Goal: Task Accomplishment & Management: Manage account settings

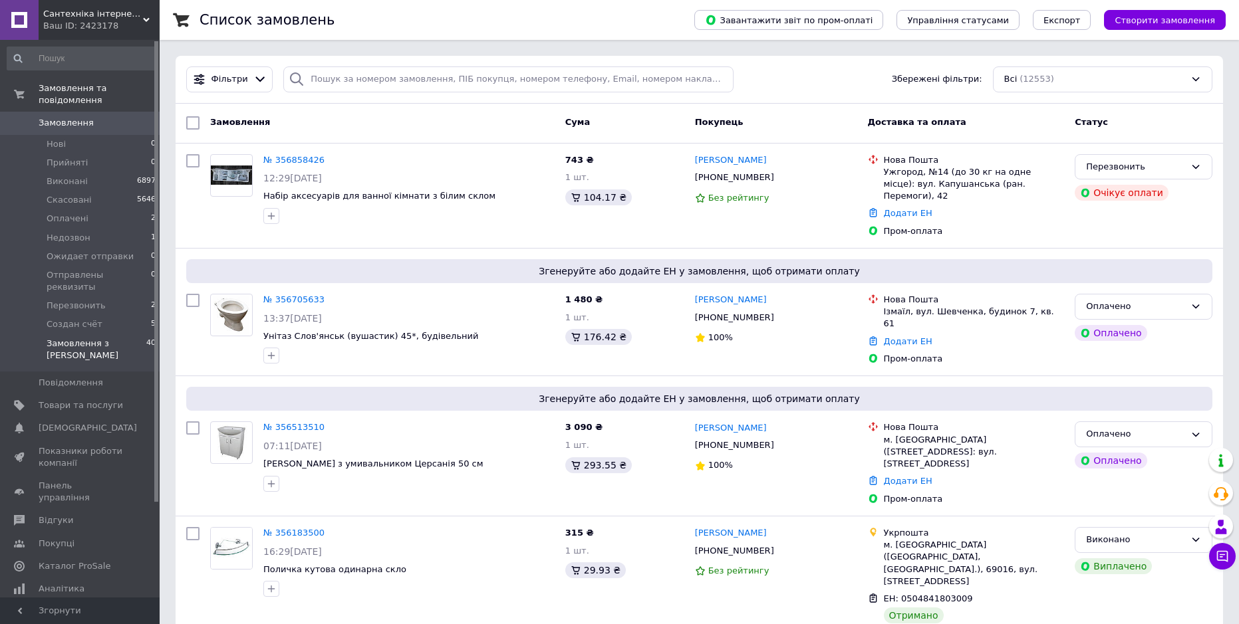
drag, startPoint x: 313, startPoint y: 360, endPoint x: 138, endPoint y: 332, distance: 177.2
click at [311, 359] on div "Згенеруйте або додайте ЕН у замовлення, щоб отримати оплату № 356705633 13:37[D…" at bounding box center [699, 312] width 1047 height 127
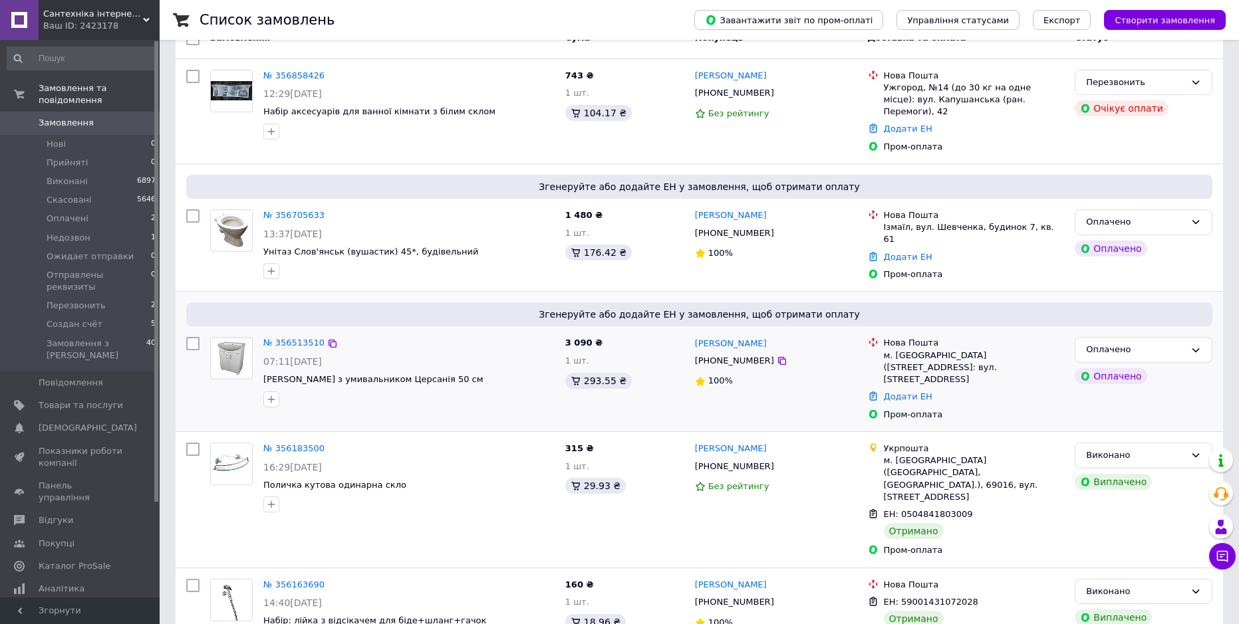
scroll to position [199, 0]
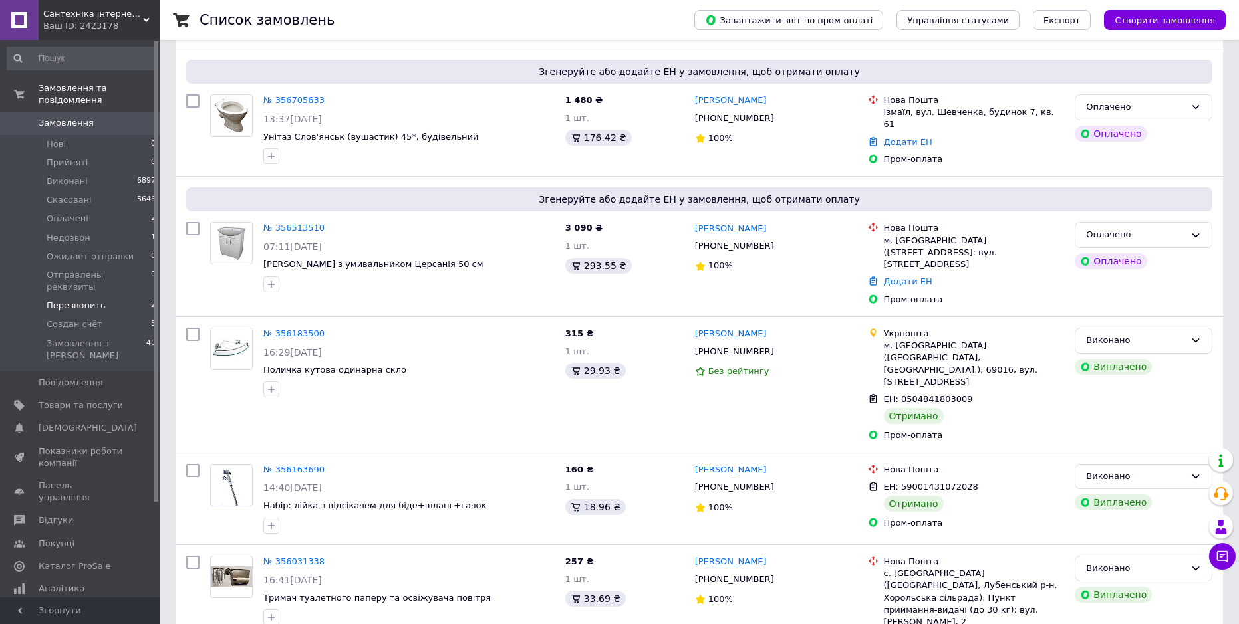
click at [84, 300] on span "Перезвонить" at bounding box center [76, 306] width 59 height 12
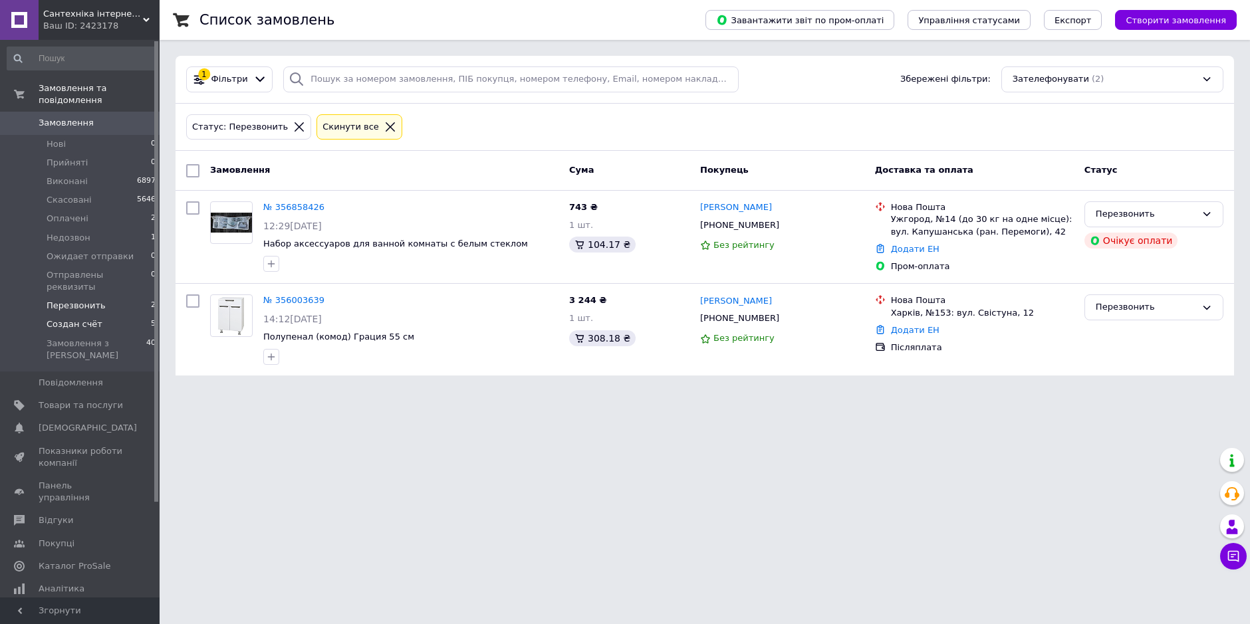
click at [80, 318] on span "Создан счёт" at bounding box center [75, 324] width 56 height 12
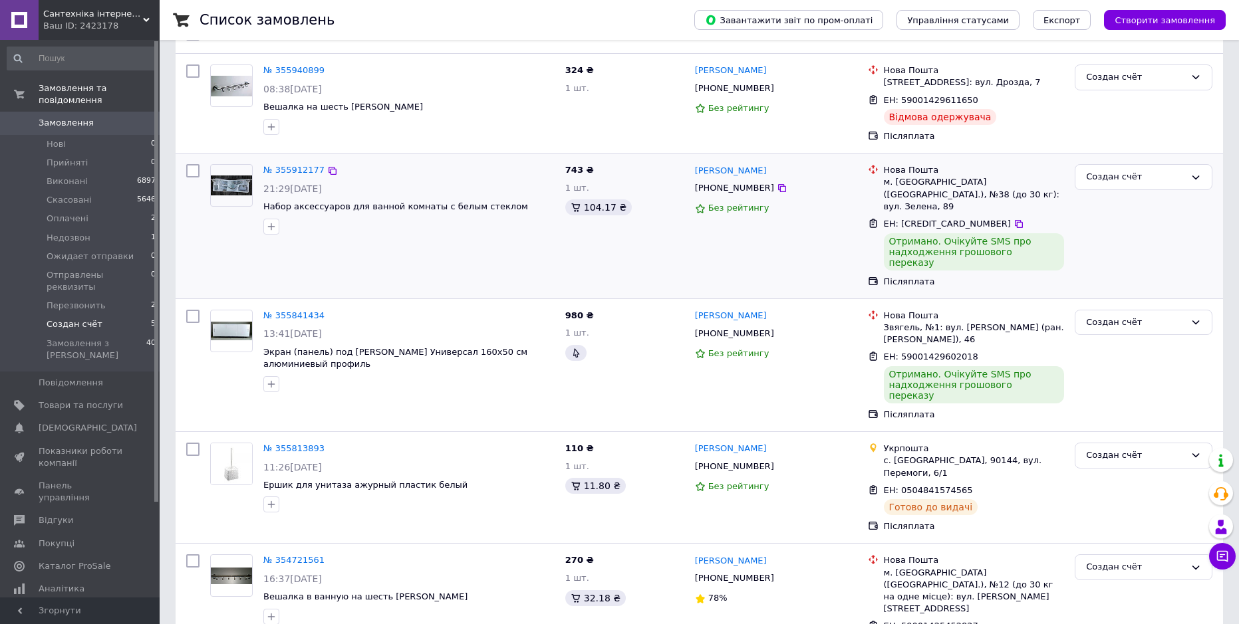
scroll to position [138, 0]
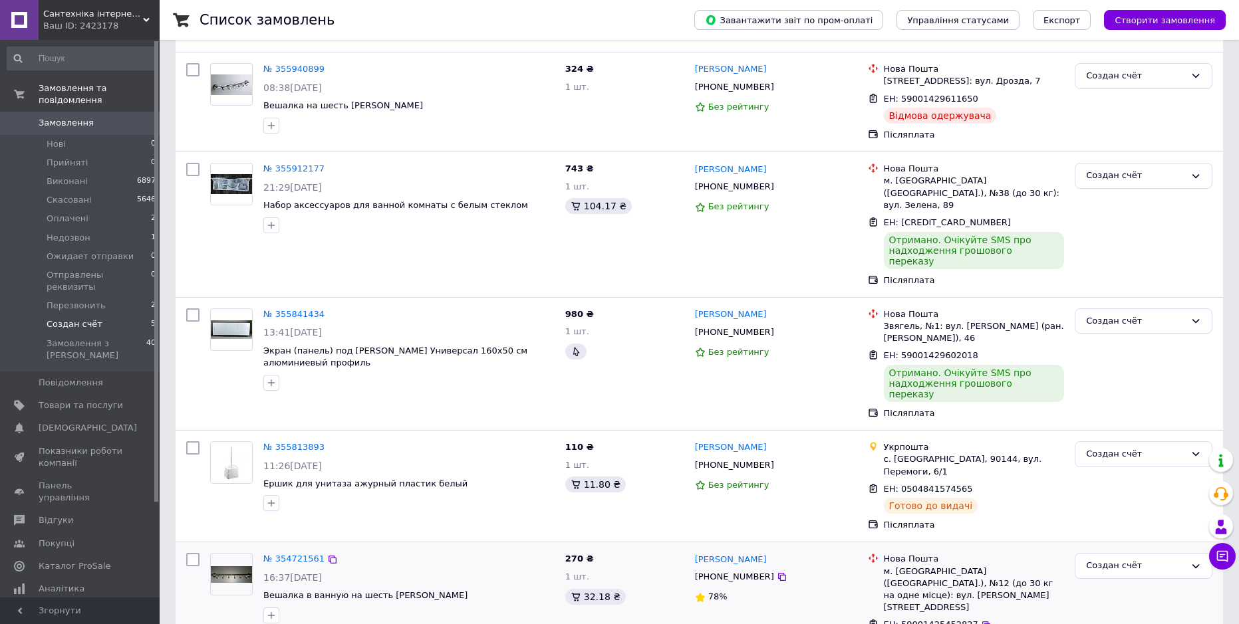
click at [412, 588] on div "№ 354721561 16:37, 28.07.2025 Вешалка в ванную на шесть крючков" at bounding box center [382, 610] width 355 height 125
click at [62, 560] on span "Каталог ProSale" at bounding box center [75, 566] width 72 height 12
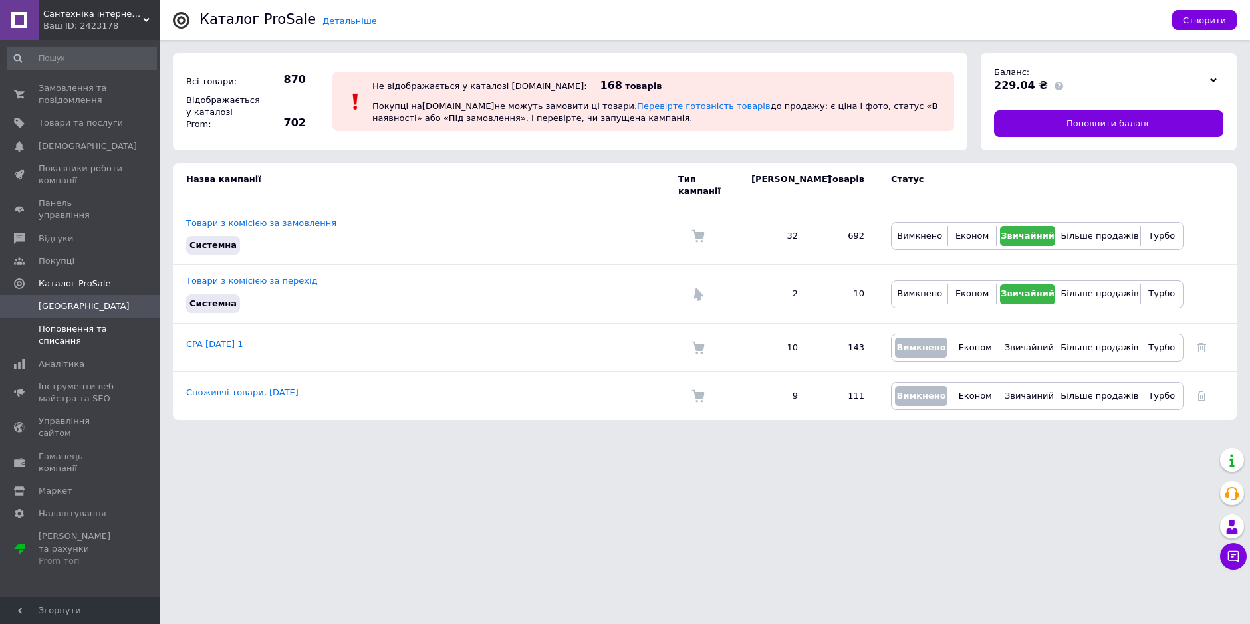
click at [58, 325] on span "Поповнення та списання" at bounding box center [81, 335] width 84 height 24
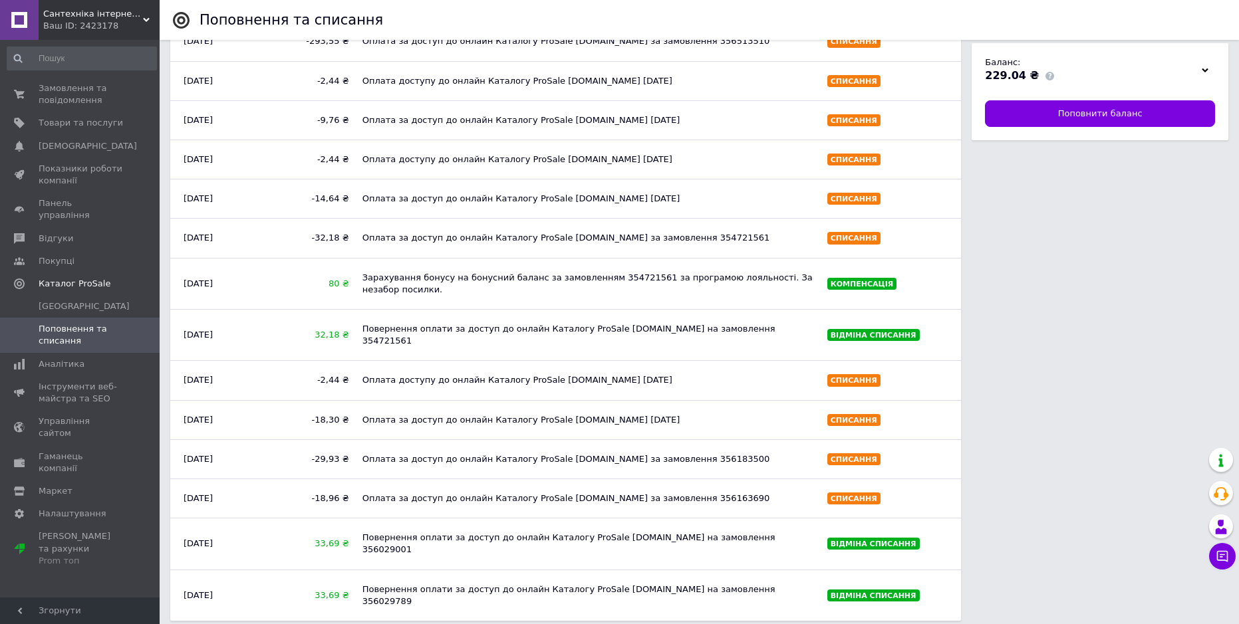
scroll to position [364, 0]
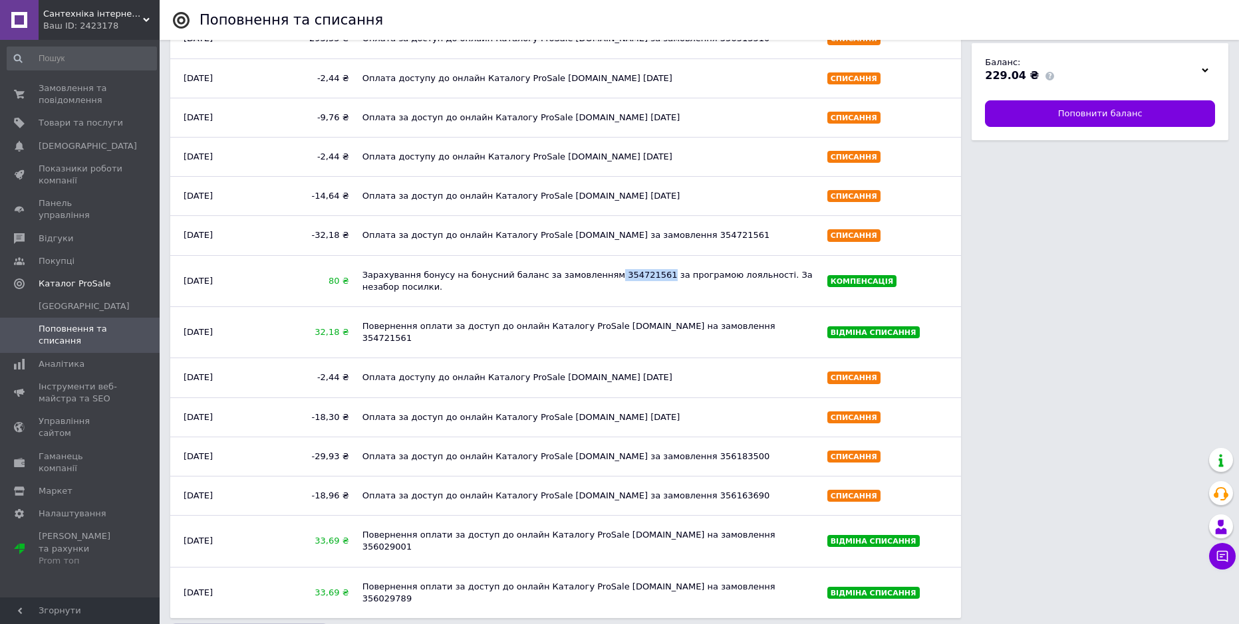
drag, startPoint x: 634, startPoint y: 275, endPoint x: 590, endPoint y: 270, distance: 44.1
click at [590, 270] on div "Зарахування бонусу на бонусний баланс за замовленням 354721561 за програмою лоя…" at bounding box center [588, 281] width 465 height 37
copy div "354721561"
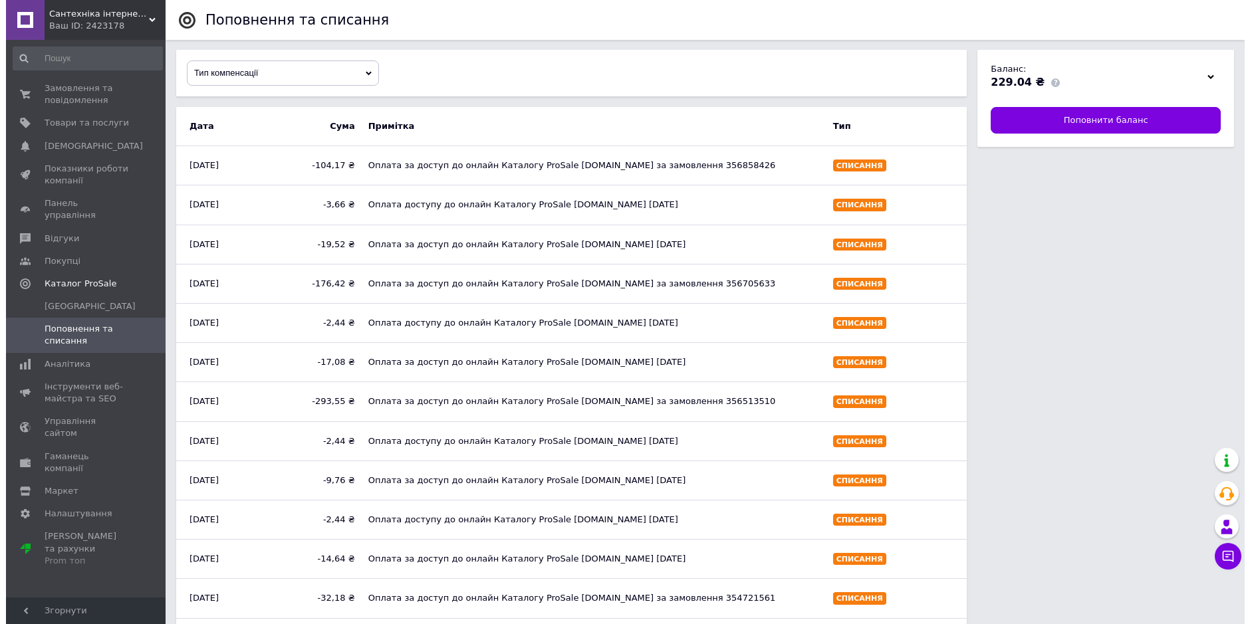
scroll to position [0, 0]
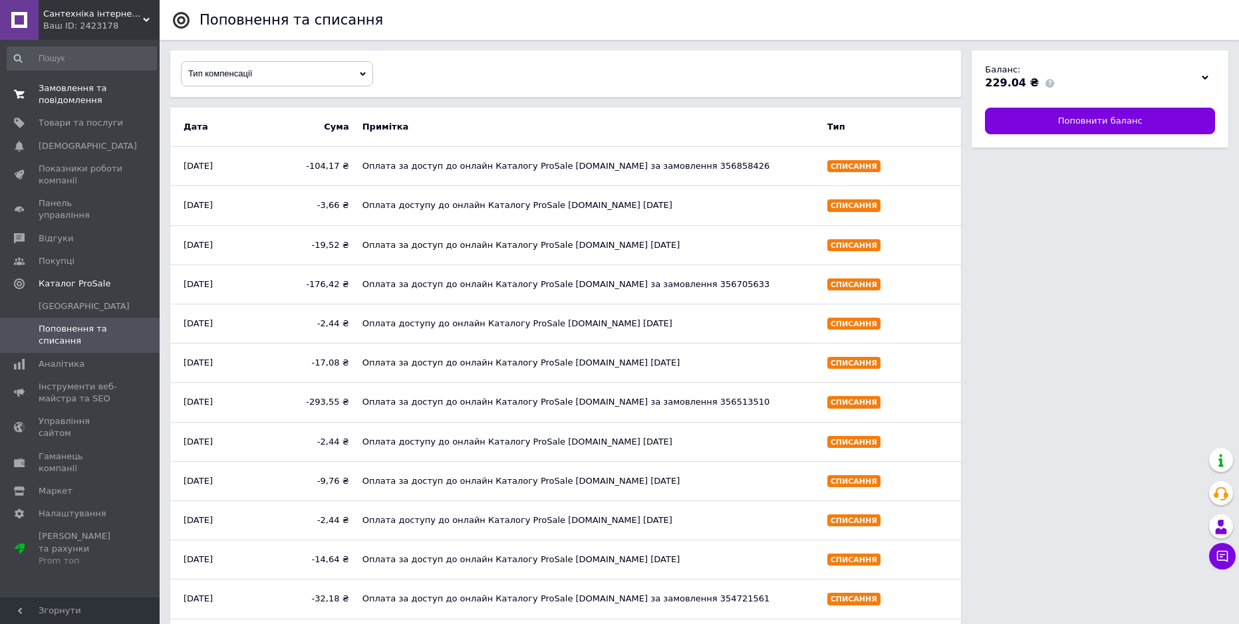
click at [75, 101] on span "Замовлення та повідомлення" at bounding box center [81, 94] width 84 height 24
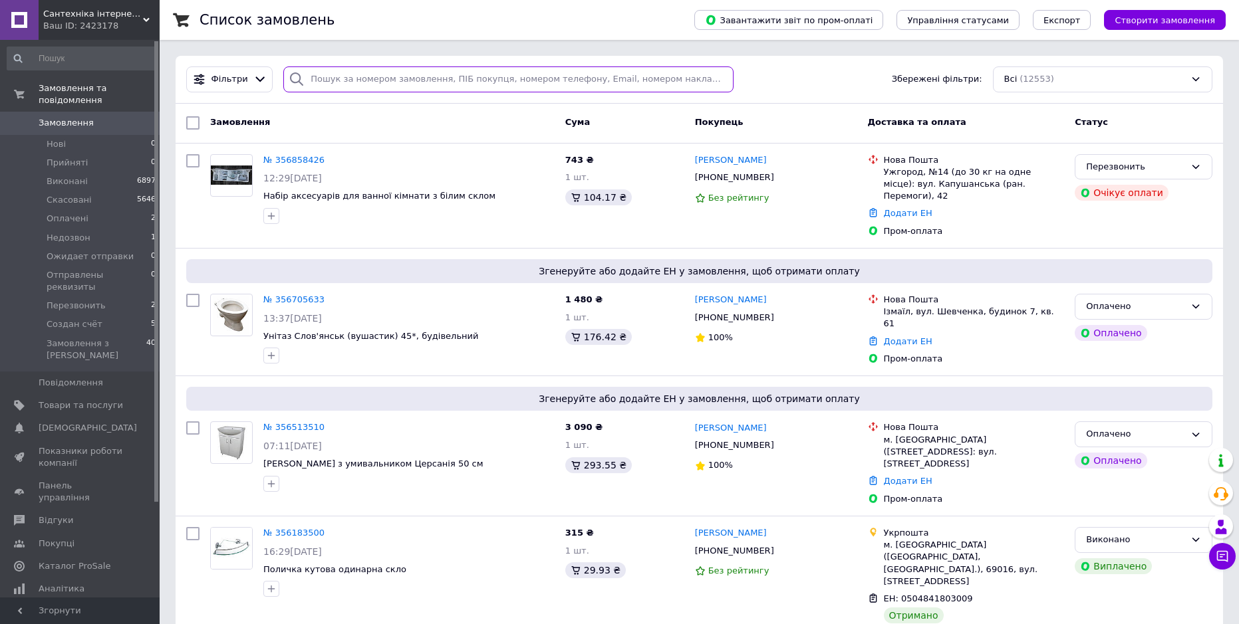
click at [346, 83] on input "search" at bounding box center [508, 79] width 450 height 26
paste input "354721561"
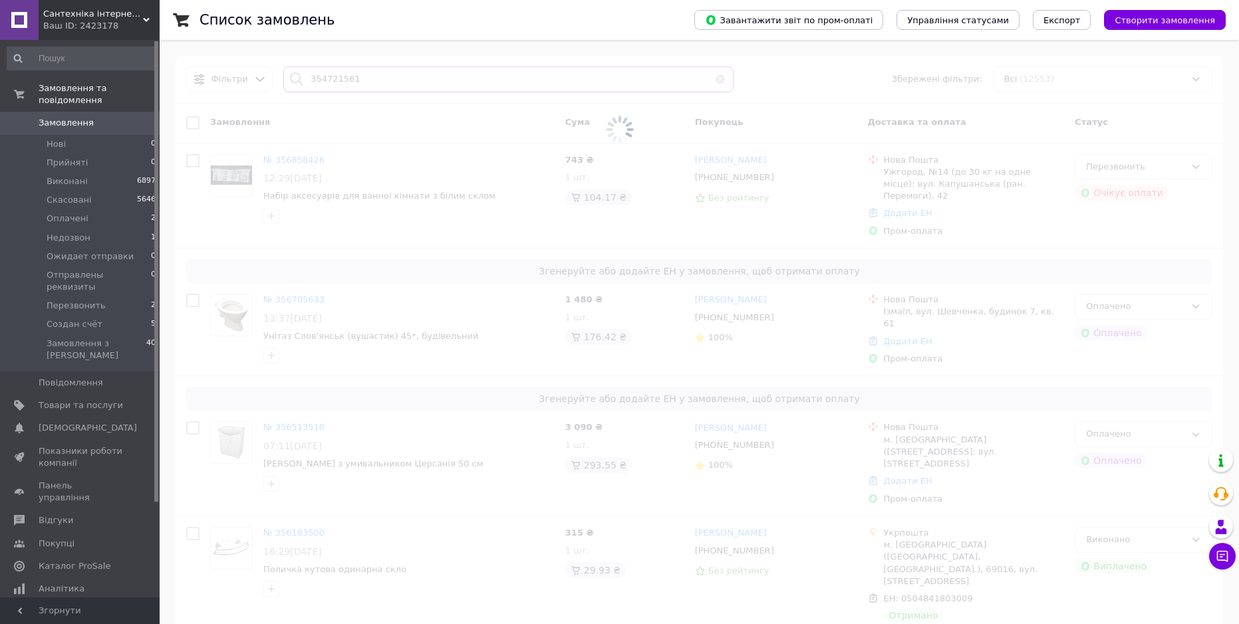
type input "354721561"
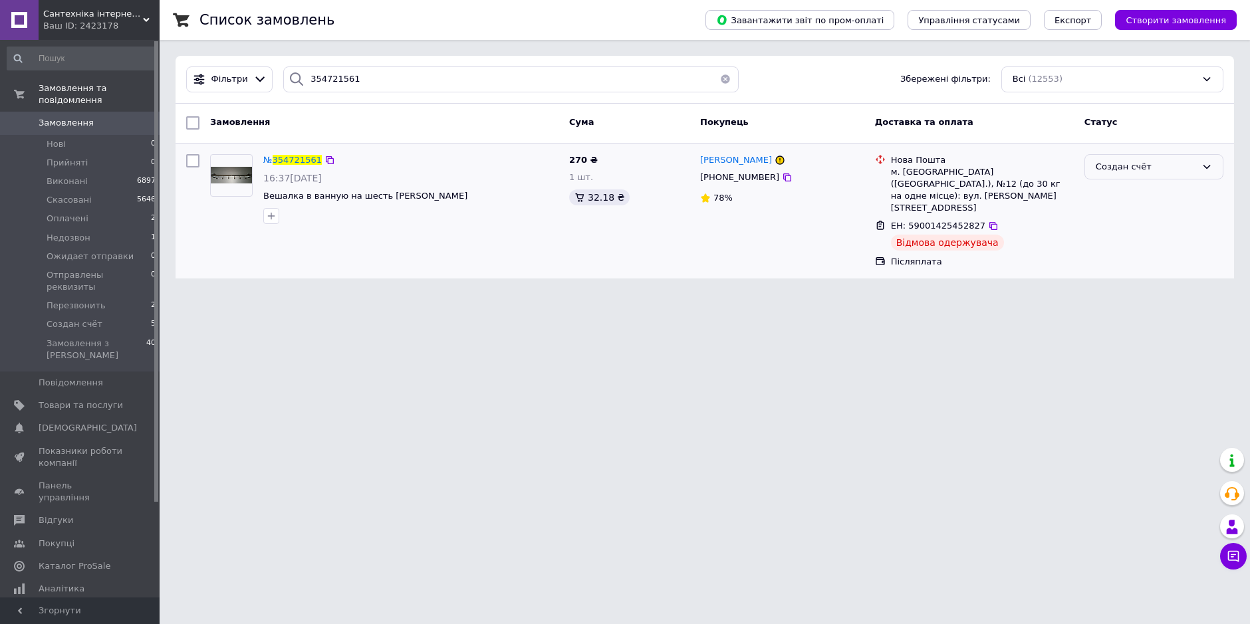
click at [1203, 170] on icon at bounding box center [1206, 167] width 11 height 11
click at [1117, 241] on li "Скасовано" at bounding box center [1154, 243] width 138 height 25
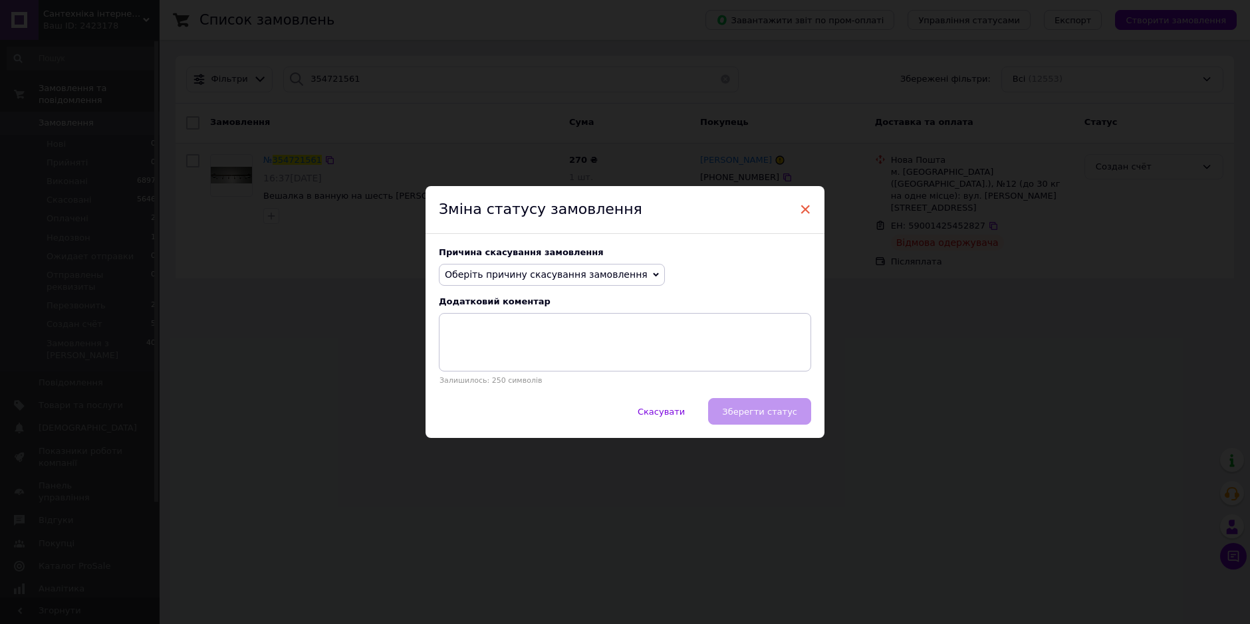
click at [804, 207] on span "×" at bounding box center [805, 209] width 12 height 23
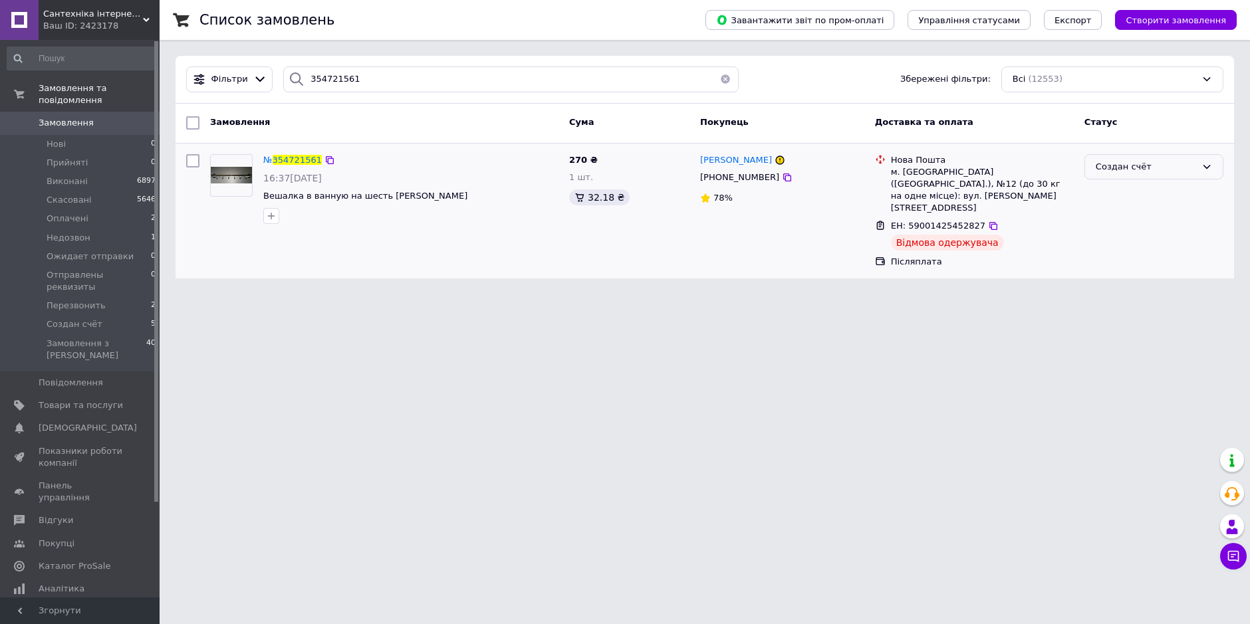
click at [1165, 171] on div "Создан счёт" at bounding box center [1146, 167] width 100 height 14
click at [1113, 215] on li "Виконано" at bounding box center [1154, 219] width 138 height 25
click at [71, 117] on span "Замовлення" at bounding box center [66, 123] width 55 height 12
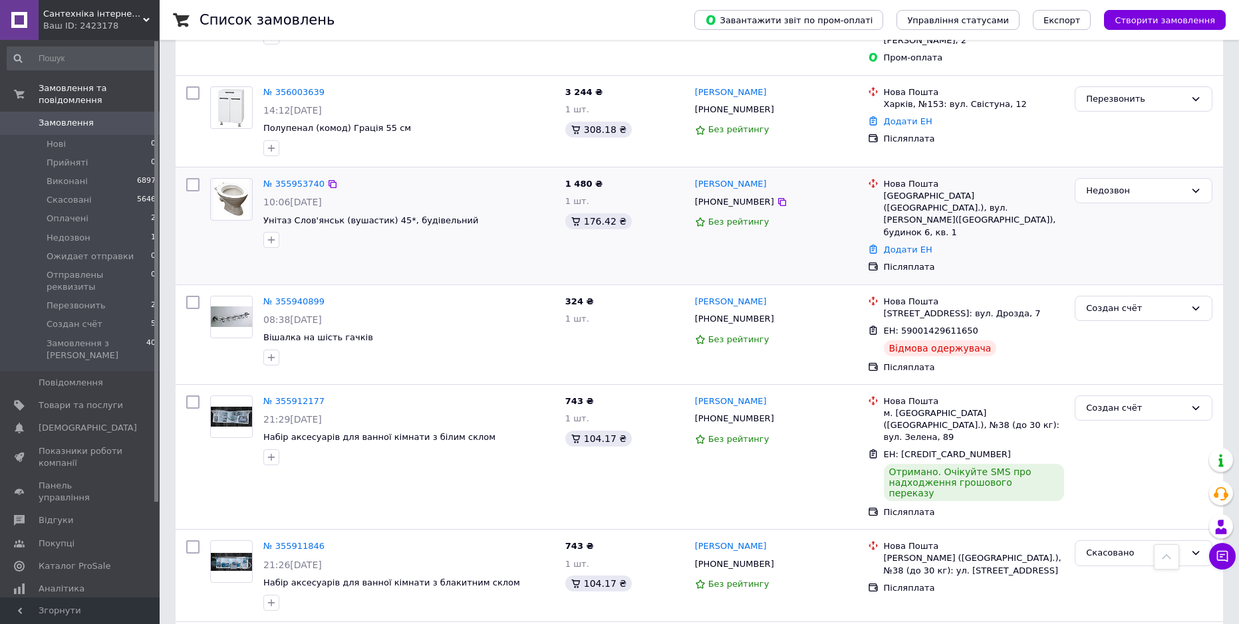
scroll to position [1130, 0]
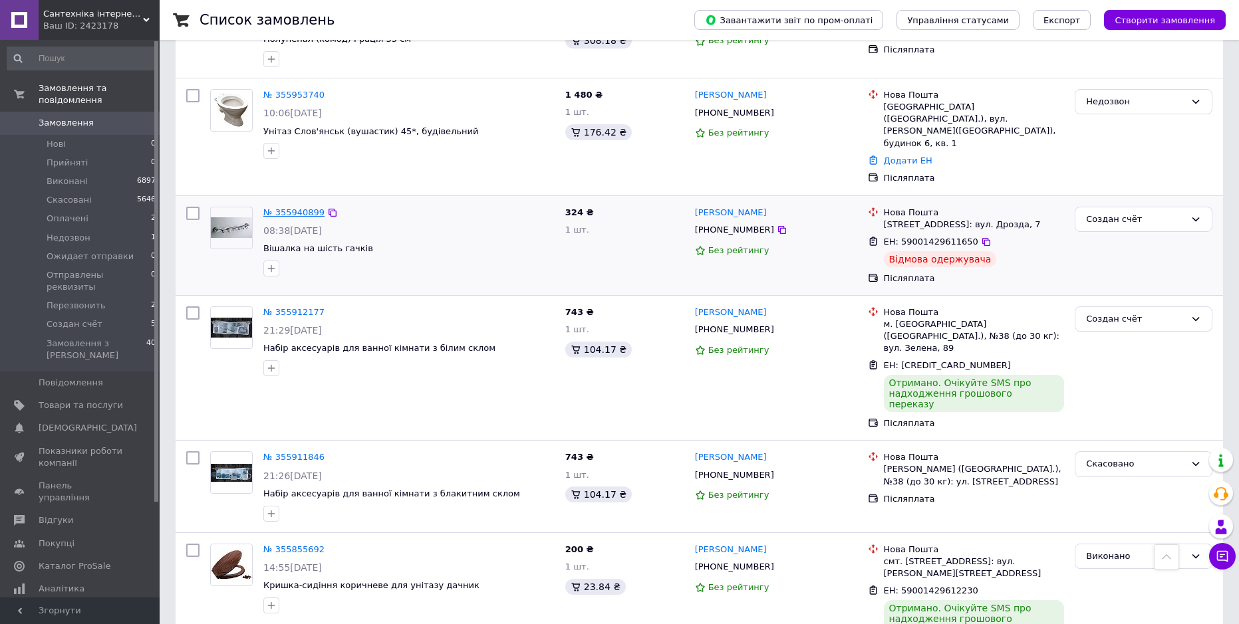
click at [304, 207] on link "№ 355940899" at bounding box center [293, 212] width 61 height 10
